Goal: Find specific page/section: Find specific page/section

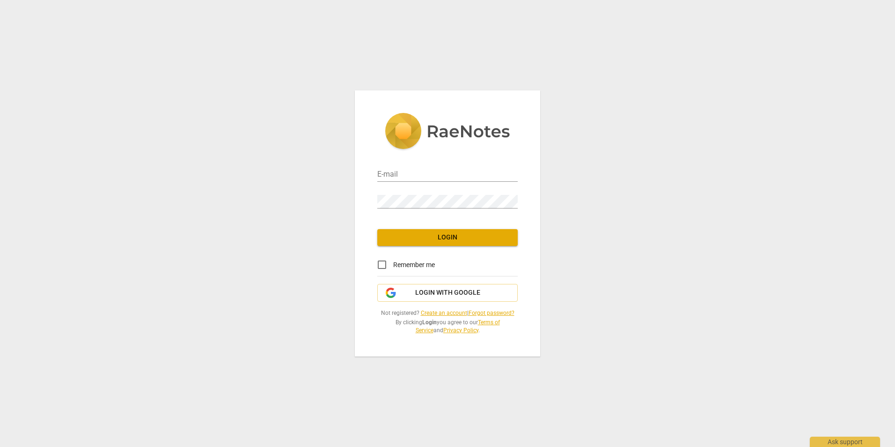
type input "[EMAIL_ADDRESS][DOMAIN_NAME]"
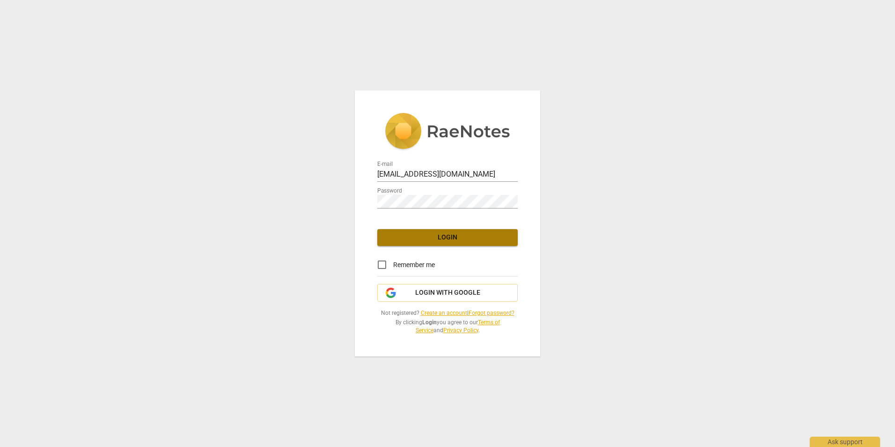
click at [463, 243] on button "Login" at bounding box center [447, 237] width 141 height 17
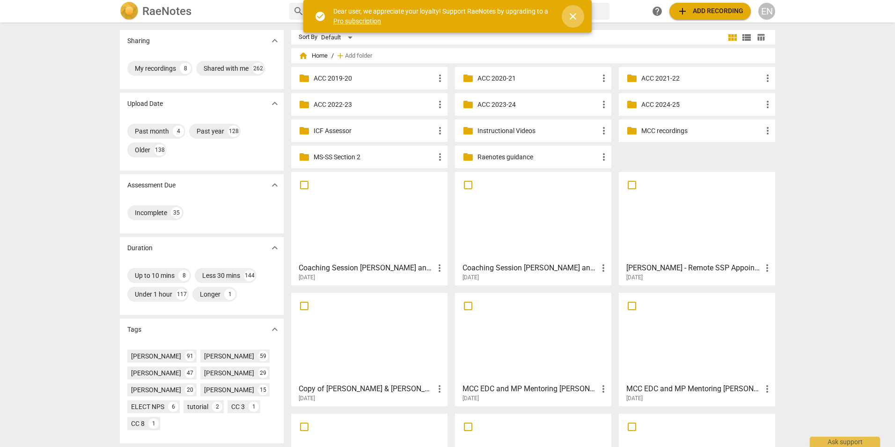
click at [573, 21] on span "close" at bounding box center [573, 16] width 11 height 11
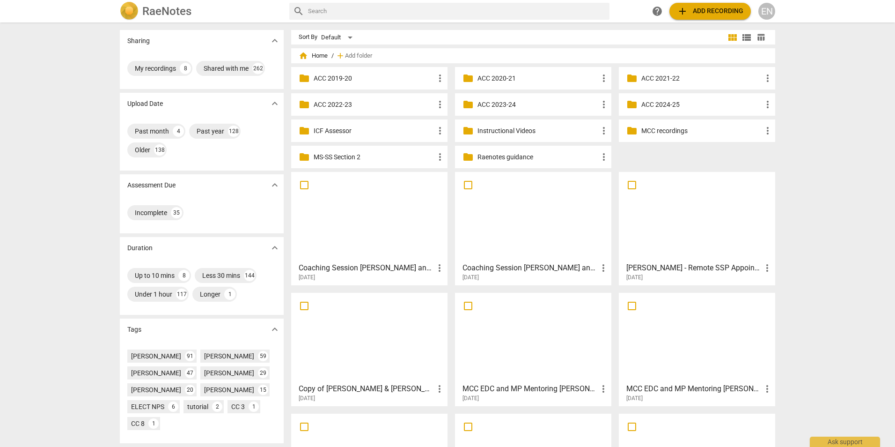
click at [552, 12] on input "text" at bounding box center [457, 11] width 298 height 15
type input "kw"
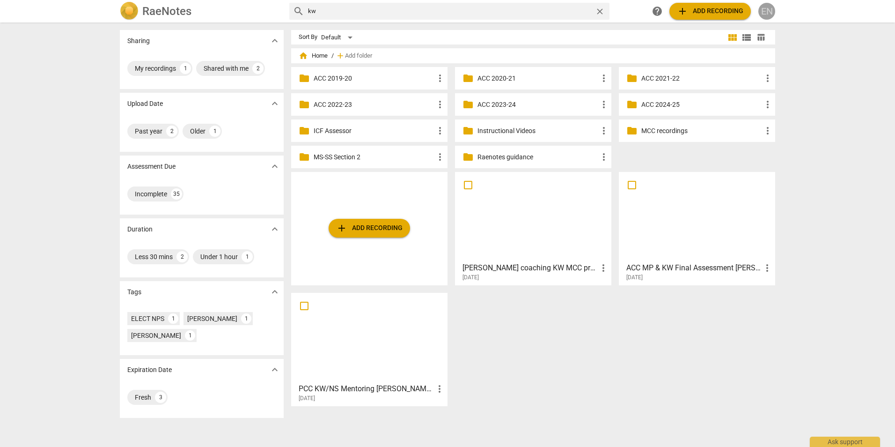
click at [762, 12] on div "EN" at bounding box center [767, 11] width 17 height 17
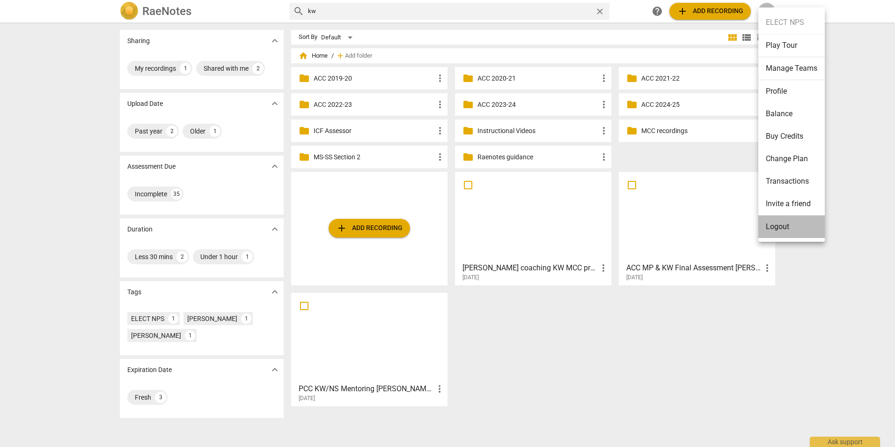
click at [790, 227] on li "Logout" at bounding box center [792, 226] width 67 height 22
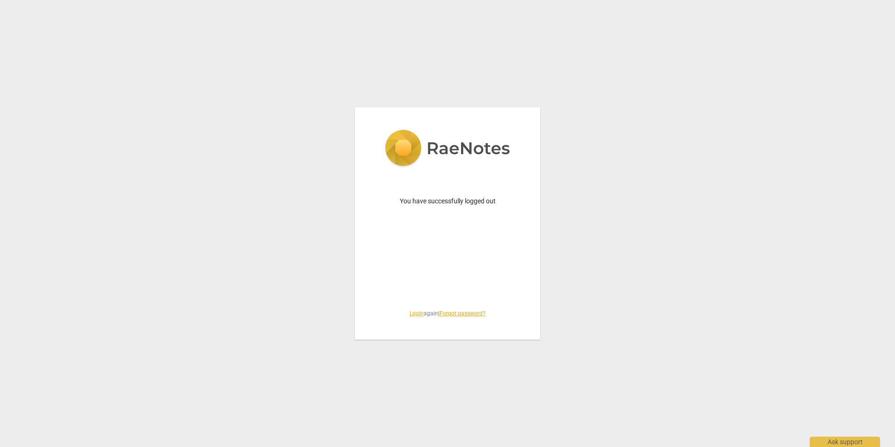
click at [410, 313] on link "Login" at bounding box center [417, 313] width 14 height 7
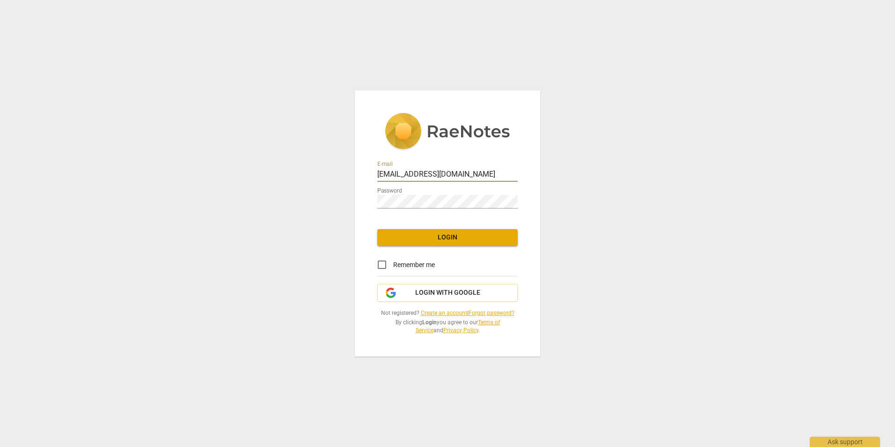
click at [495, 180] on input "[EMAIL_ADDRESS][DOMAIN_NAME]" at bounding box center [447, 175] width 141 height 14
type input "[EMAIL_ADDRESS][DOMAIN_NAME]"
click at [474, 239] on span "Login" at bounding box center [448, 237] width 126 height 9
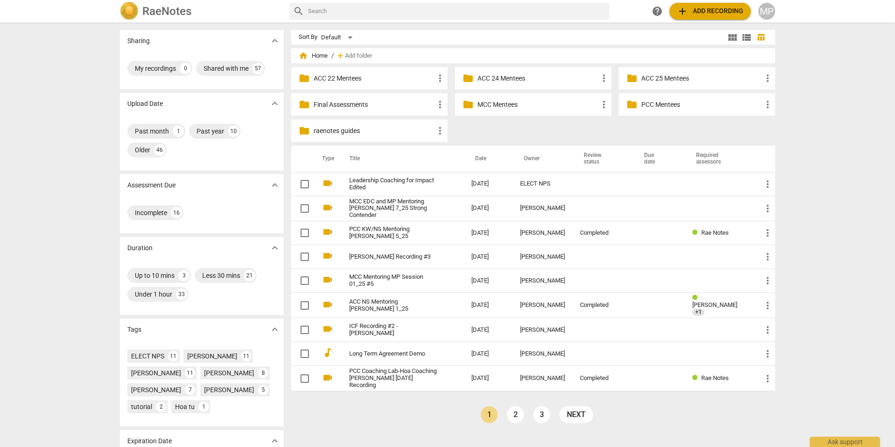
click at [362, 12] on input "text" at bounding box center [457, 11] width 298 height 15
type input "[PERSON_NAME]"
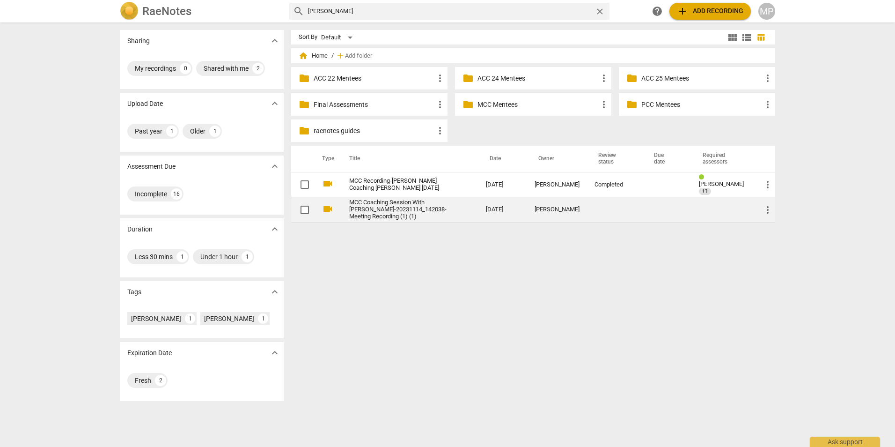
click at [416, 209] on link "MCC Coaching Session With [PERSON_NAME]-20231114_142038-Meeting Recording (1) (…" at bounding box center [400, 209] width 103 height 21
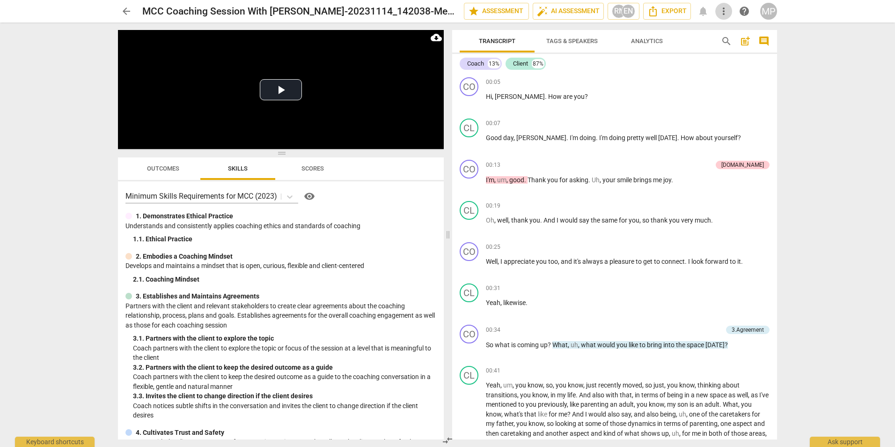
click at [721, 12] on span "more_vert" at bounding box center [723, 11] width 11 height 11
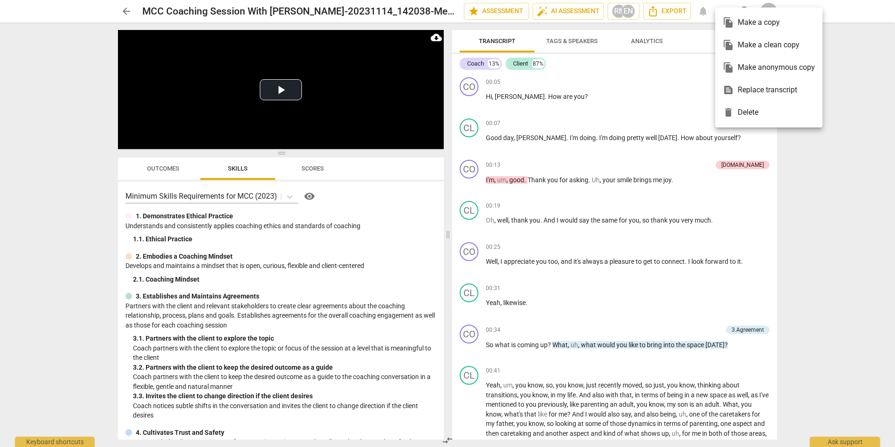
click at [673, 98] on div at bounding box center [447, 223] width 895 height 447
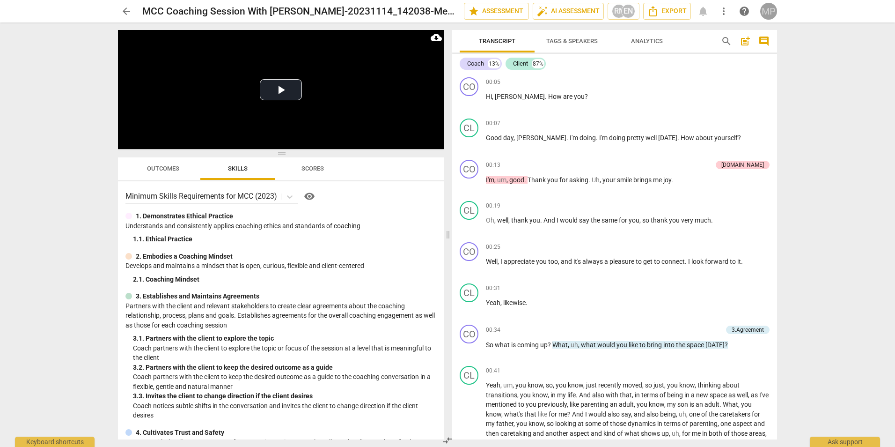
click at [766, 9] on div "MP" at bounding box center [769, 11] width 17 height 17
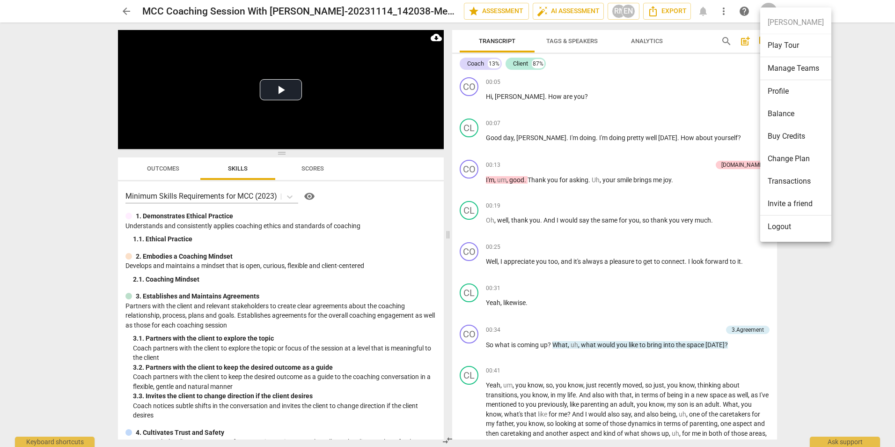
click at [693, 77] on div at bounding box center [447, 223] width 895 height 447
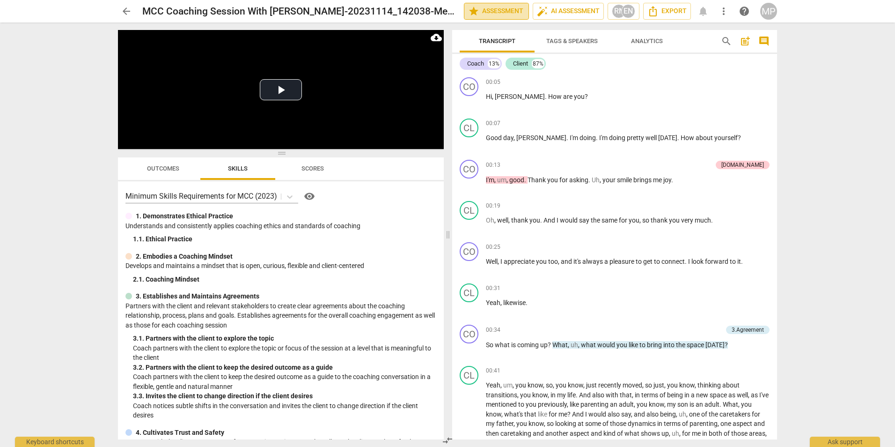
click at [503, 19] on button "star Assessment" at bounding box center [496, 11] width 65 height 17
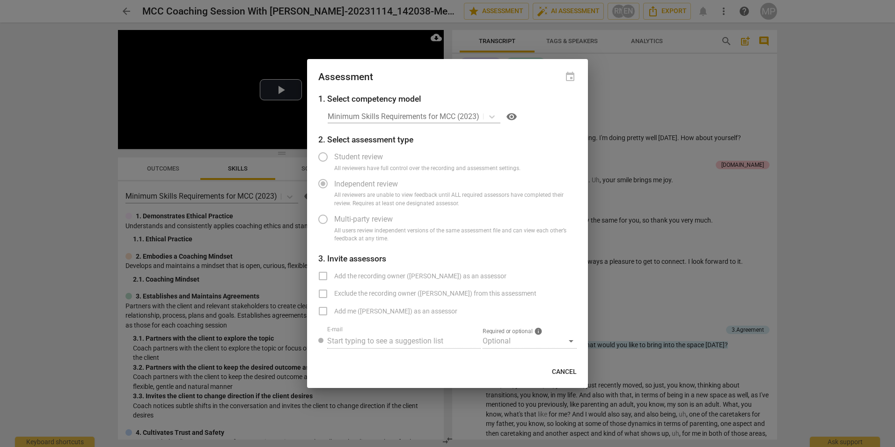
click at [700, 223] on div at bounding box center [447, 223] width 895 height 447
radio input "false"
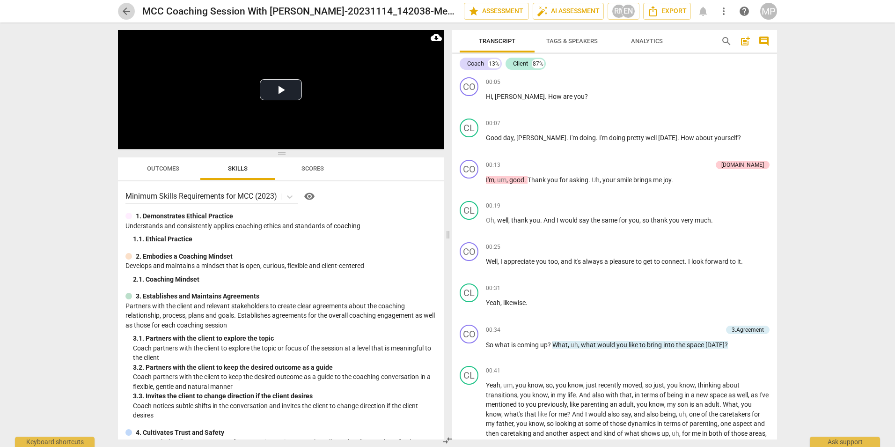
click at [128, 13] on span "arrow_back" at bounding box center [126, 11] width 11 height 11
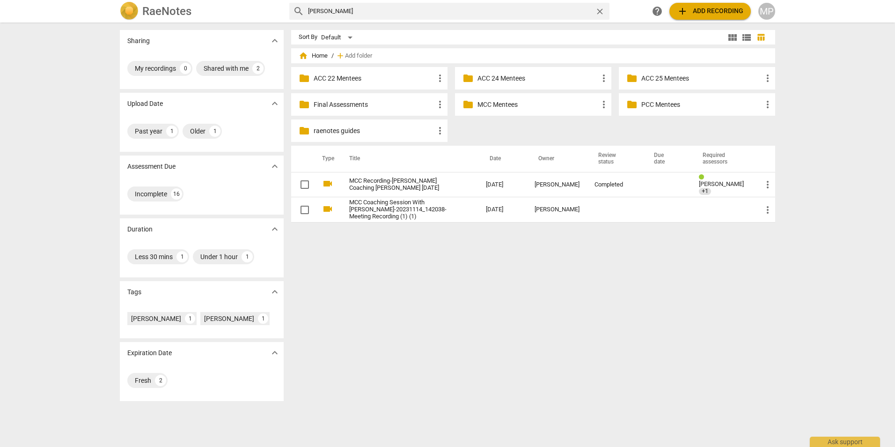
click at [658, 107] on p "PCC Mentees" at bounding box center [702, 105] width 121 height 10
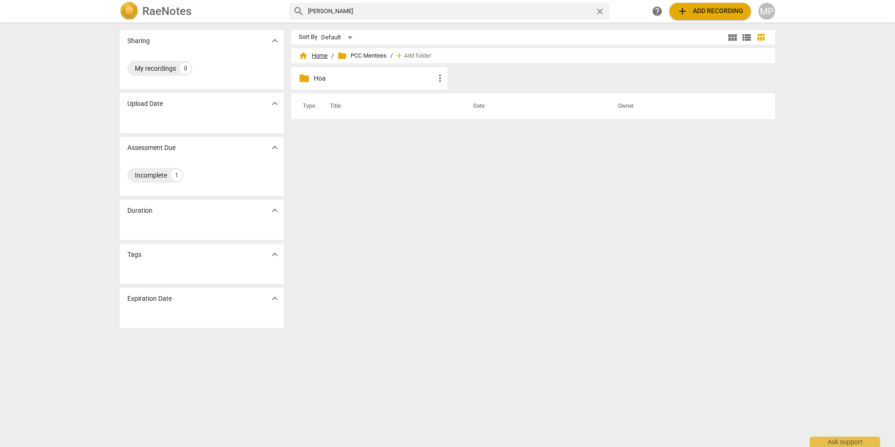
click at [318, 53] on span "home Home" at bounding box center [313, 55] width 29 height 9
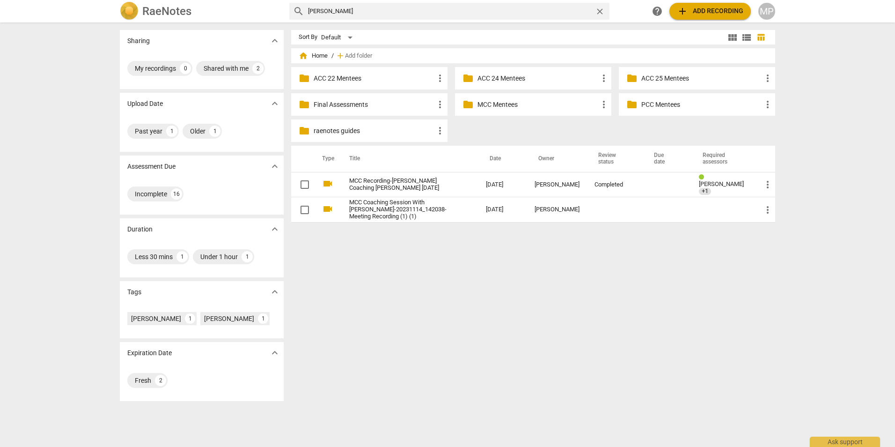
click at [505, 100] on p "MCC Mentees" at bounding box center [538, 105] width 121 height 10
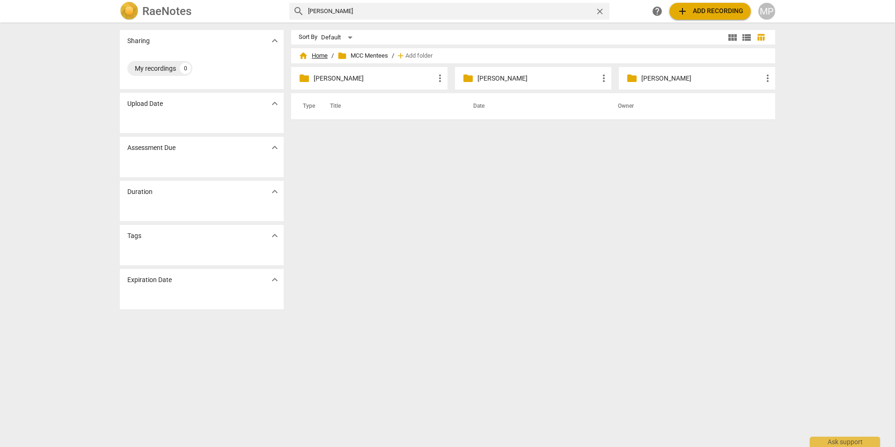
click at [315, 55] on span "home Home" at bounding box center [313, 55] width 29 height 9
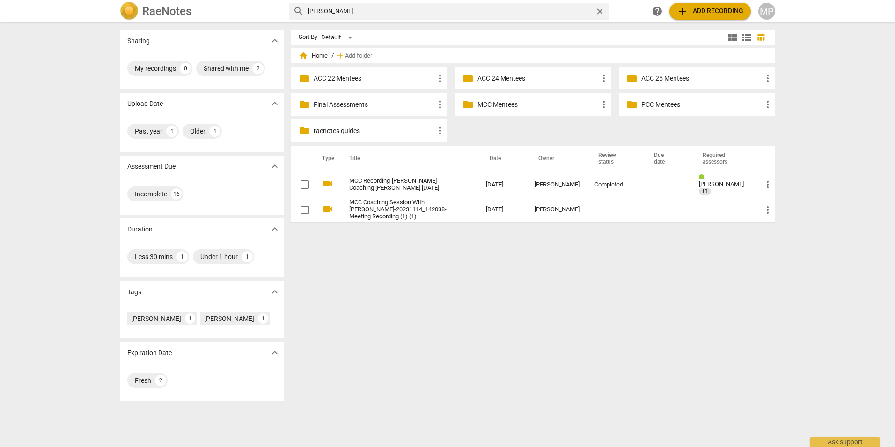
click at [375, 311] on div "Sort By Default view_module view_list table_chart home Home / add Add folder fo…" at bounding box center [537, 234] width 492 height 409
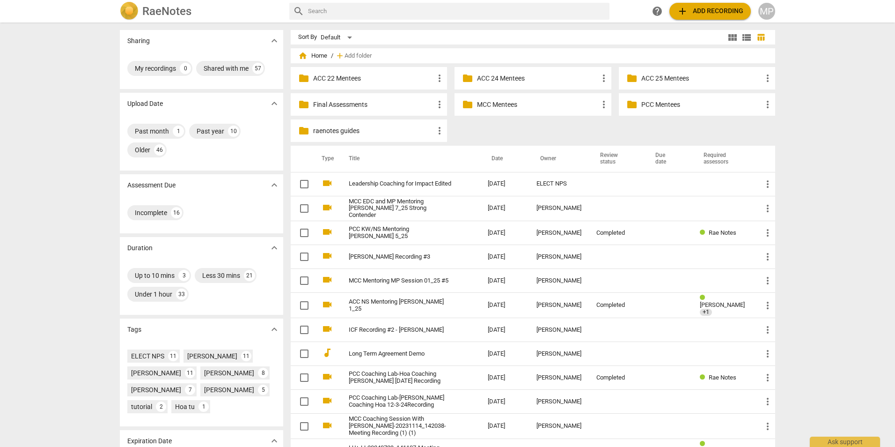
click at [487, 104] on p "MCC Mentees" at bounding box center [537, 105] width 121 height 10
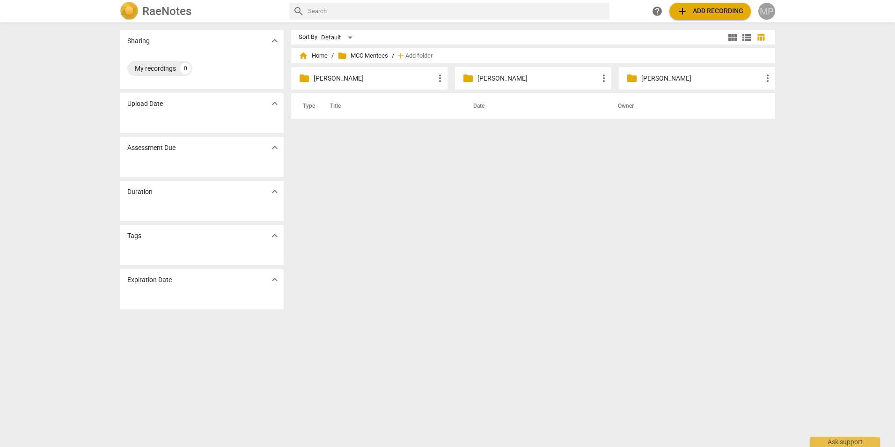
click at [767, 11] on div "MP" at bounding box center [767, 11] width 17 height 17
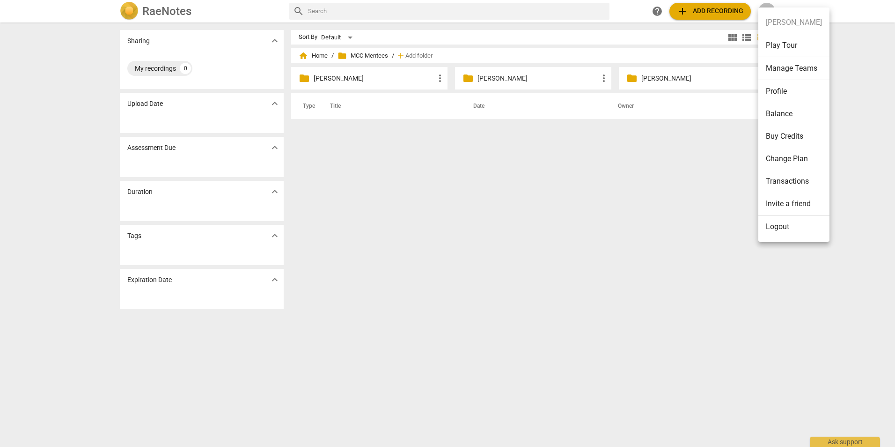
click at [769, 228] on li "Logout" at bounding box center [794, 226] width 71 height 22
